Goal: Check status: Check status

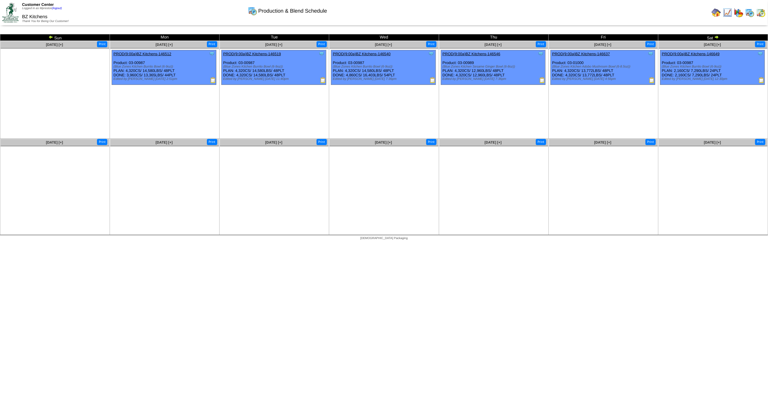
click at [51, 37] on img at bounding box center [51, 37] width 5 height 5
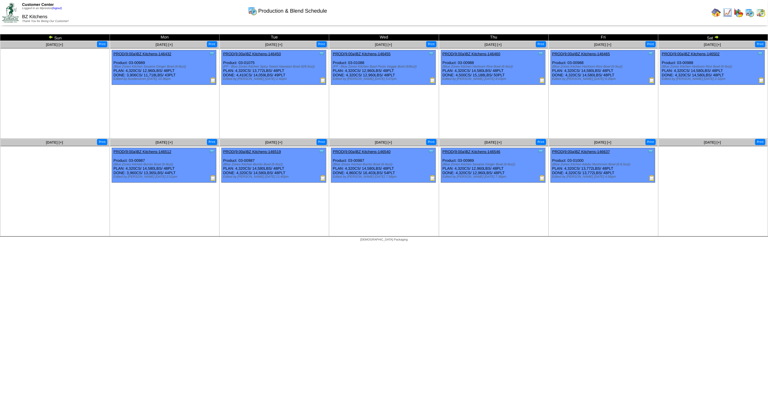
click at [718, 36] on img at bounding box center [716, 37] width 5 height 5
